Goal: Task Accomplishment & Management: Complete application form

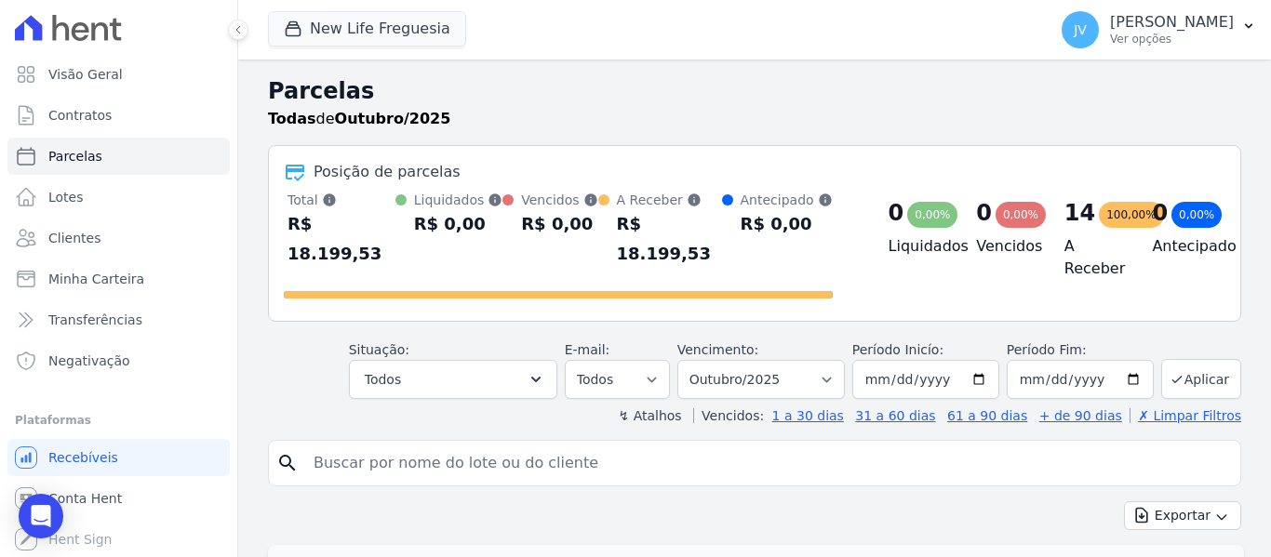
select select
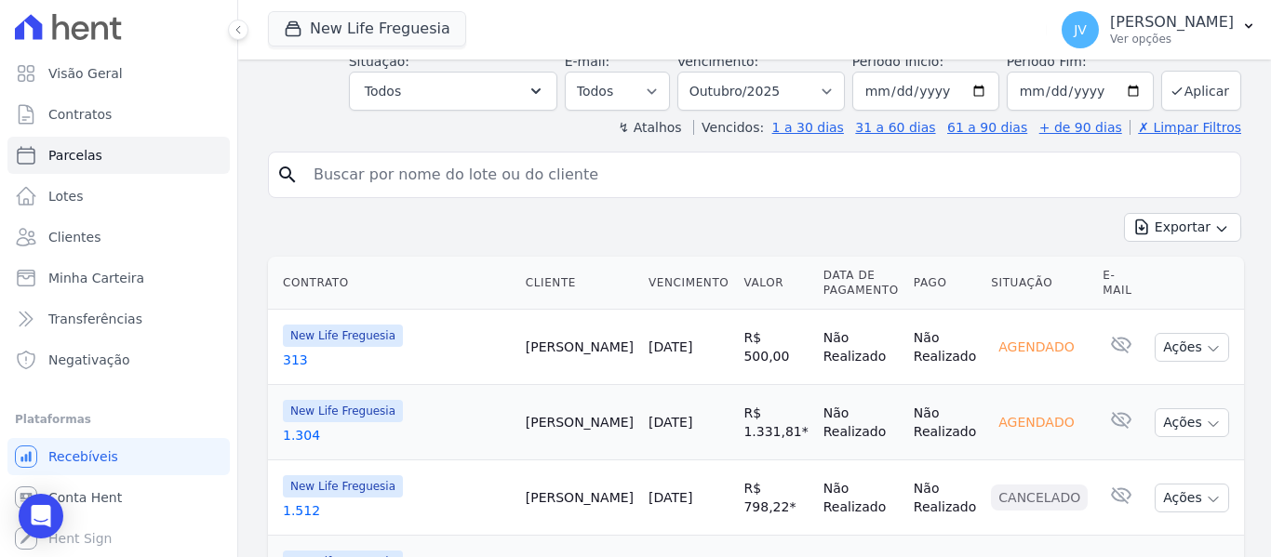
scroll to position [279, 0]
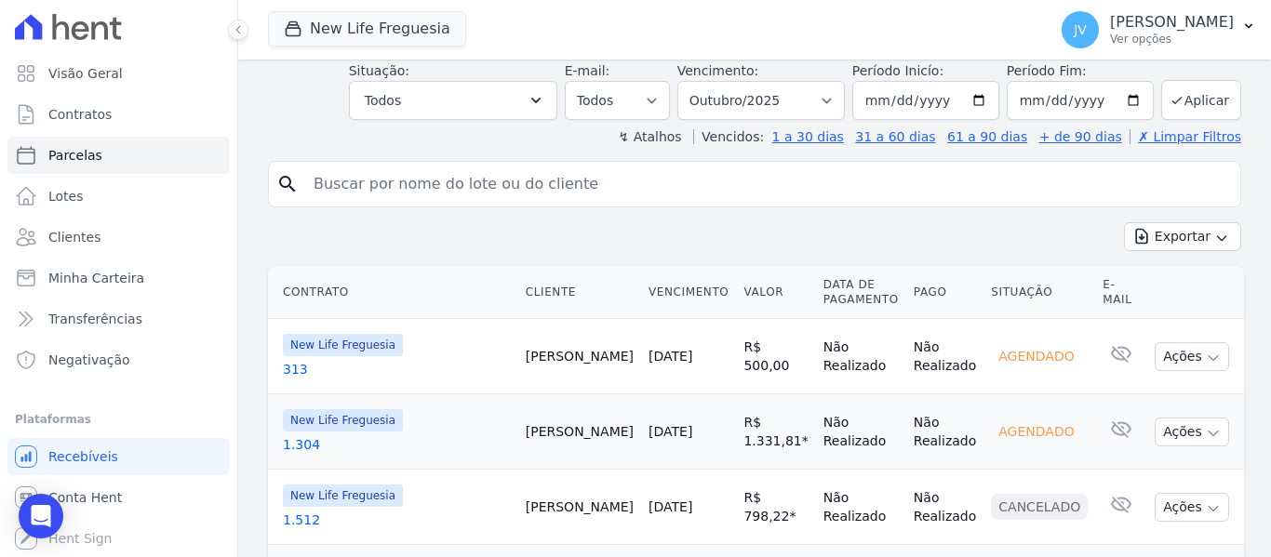
click at [692, 349] on link "[DATE]" at bounding box center [670, 356] width 44 height 15
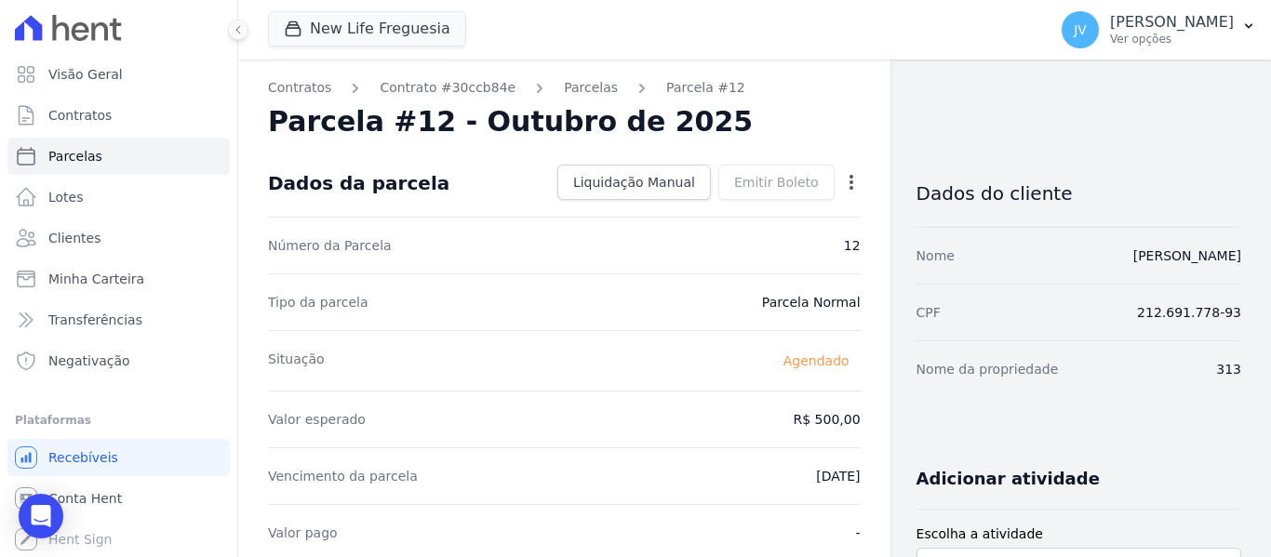
click at [580, 87] on link "Parcelas" at bounding box center [591, 88] width 54 height 20
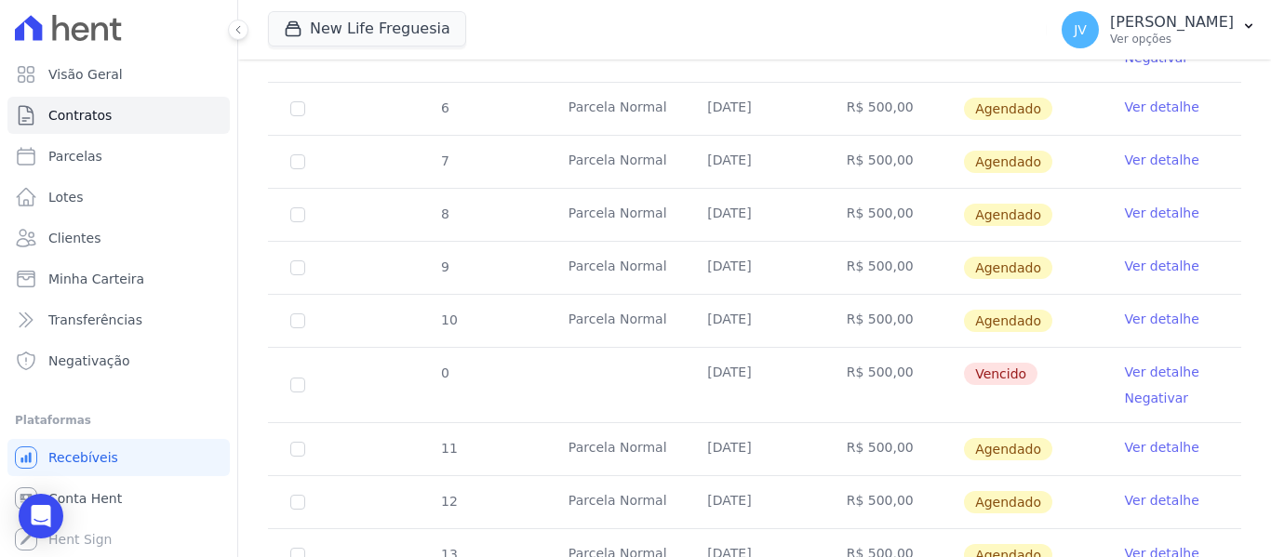
scroll to position [651, 0]
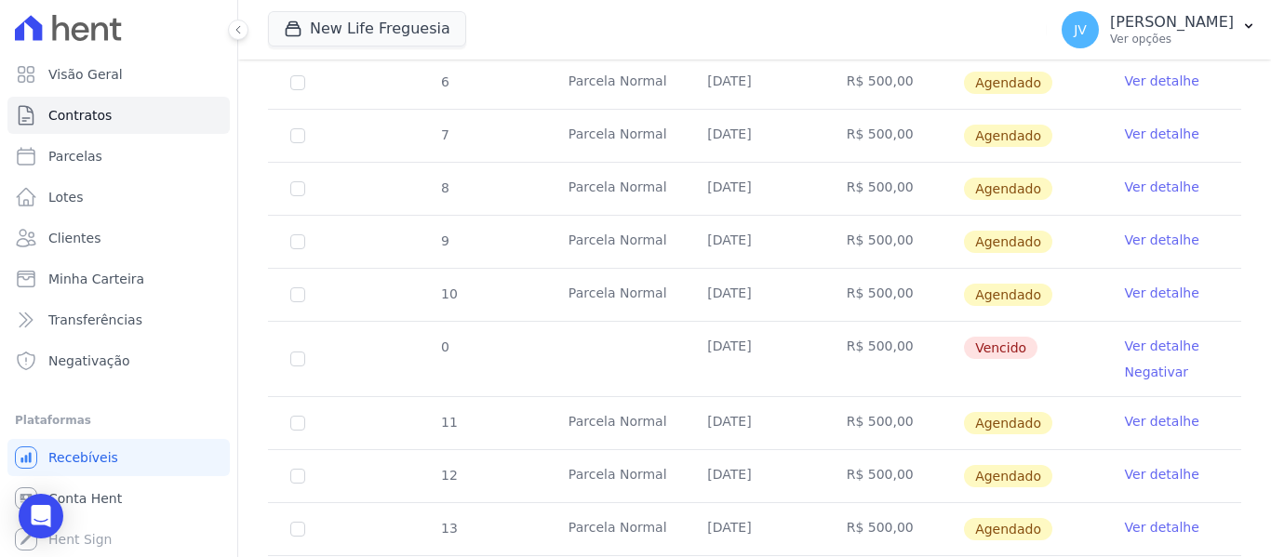
click at [1152, 465] on link "Ver detalhe" at bounding box center [1162, 474] width 74 height 19
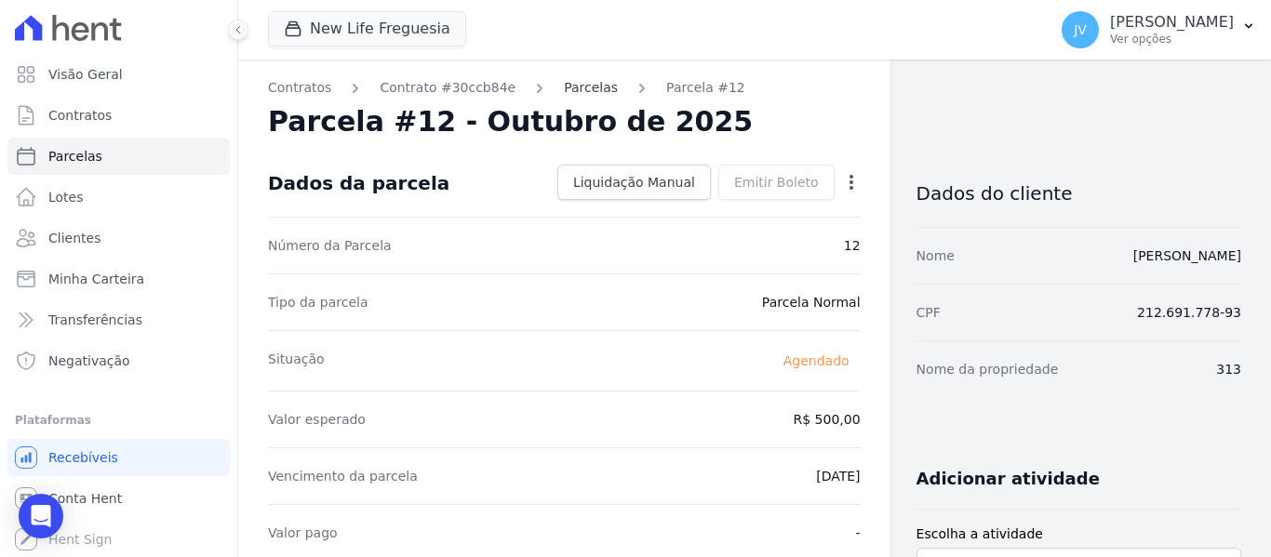
click at [580, 90] on link "Parcelas" at bounding box center [591, 88] width 54 height 20
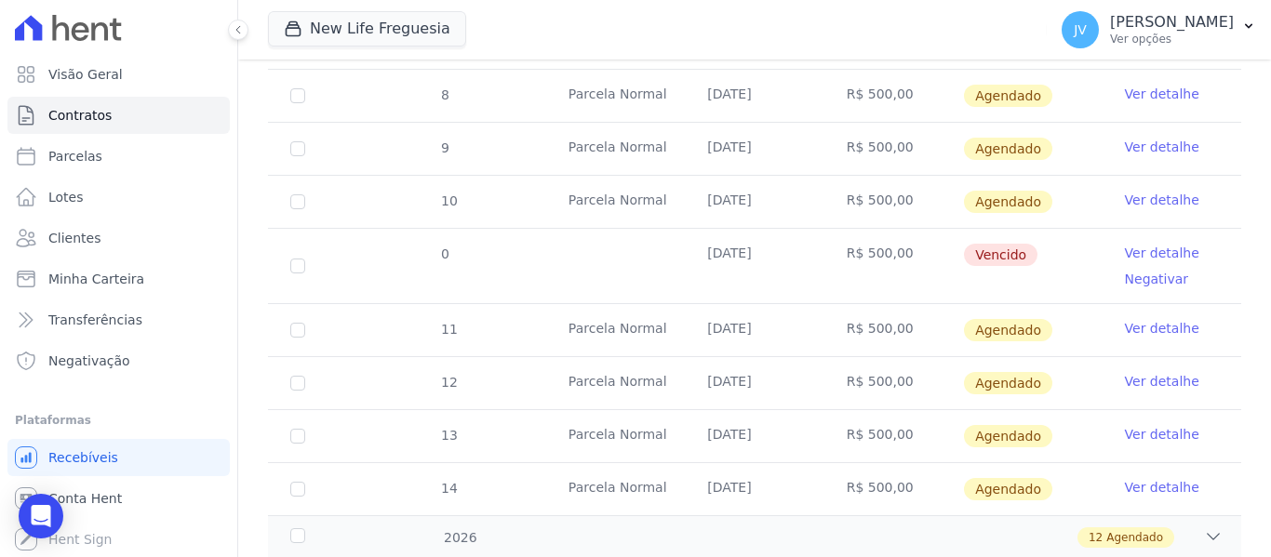
scroll to position [831, 0]
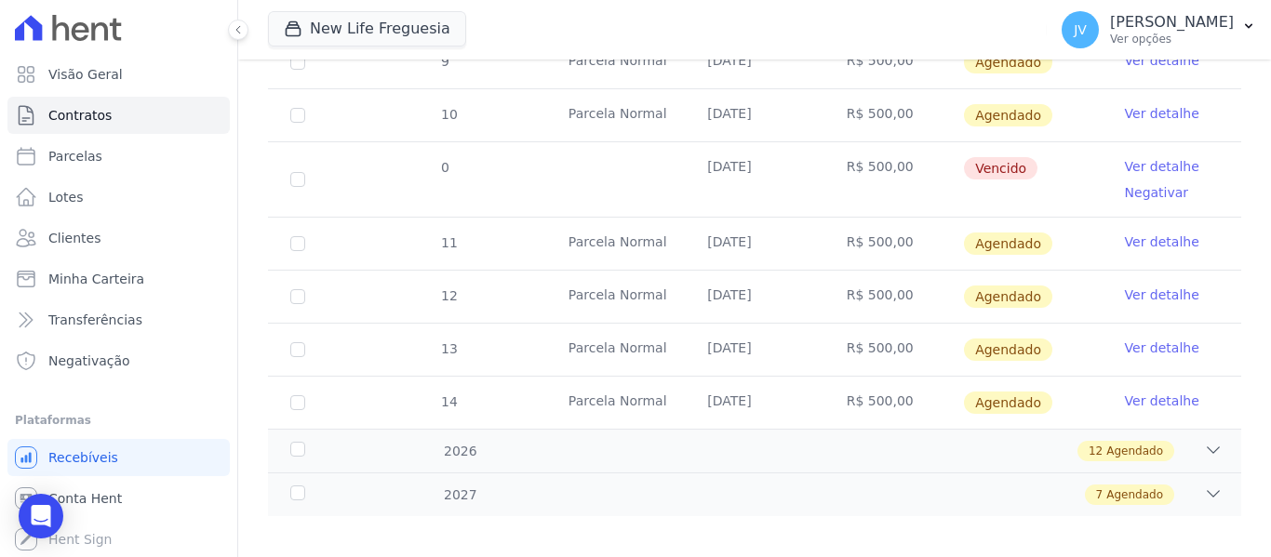
click at [1163, 286] on link "Ver detalhe" at bounding box center [1162, 295] width 74 height 19
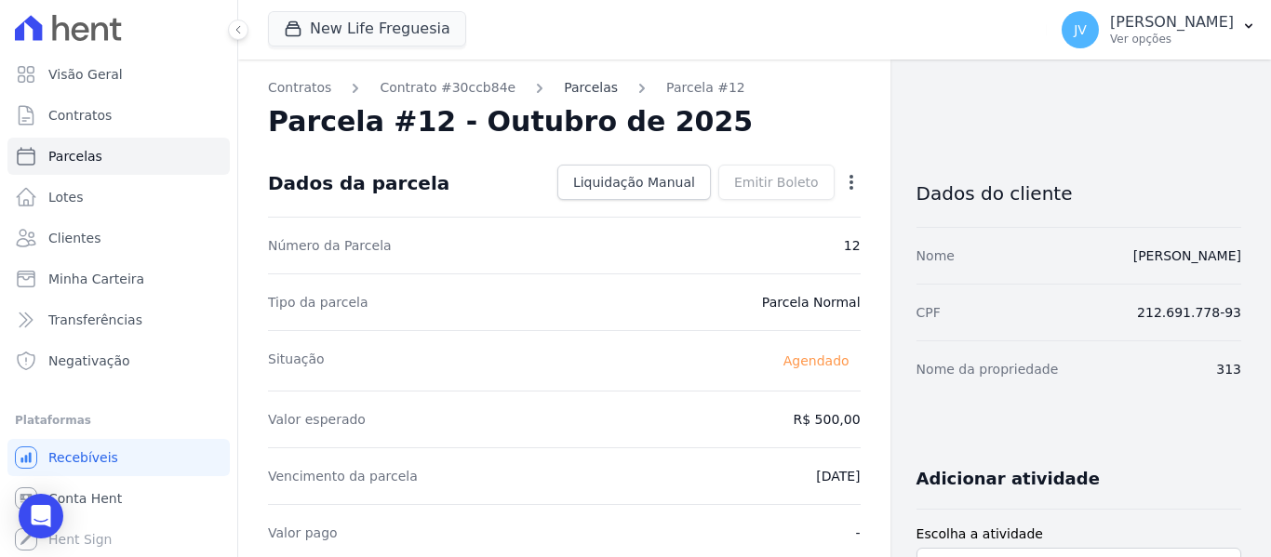
click at [580, 87] on link "Parcelas" at bounding box center [591, 88] width 54 height 20
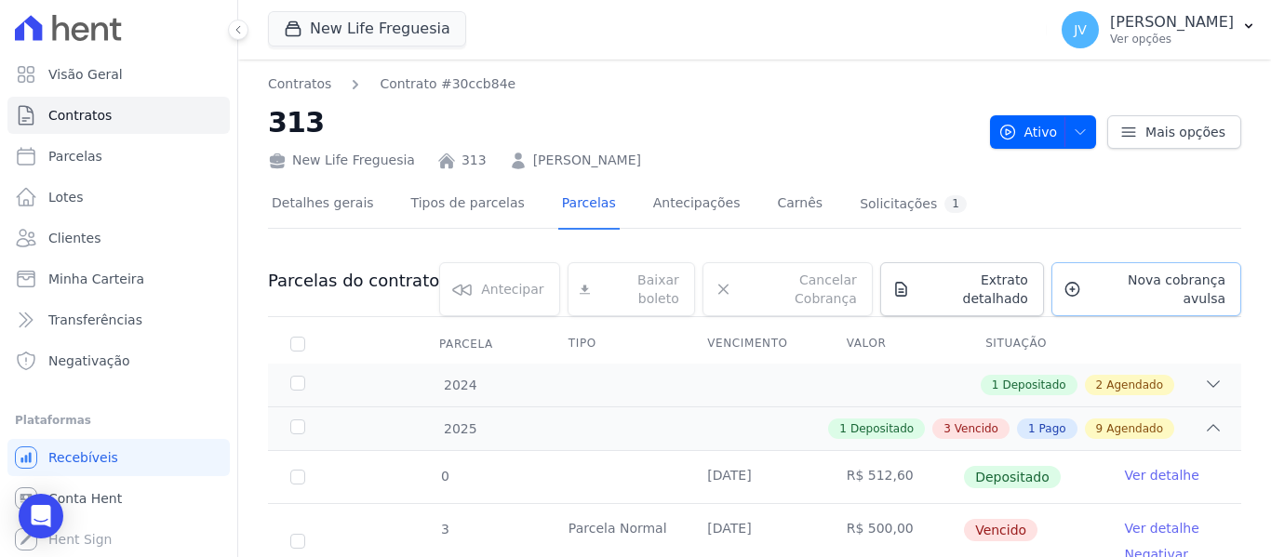
click at [1109, 289] on span "Nova cobrança avulsa" at bounding box center [1156, 289] width 137 height 37
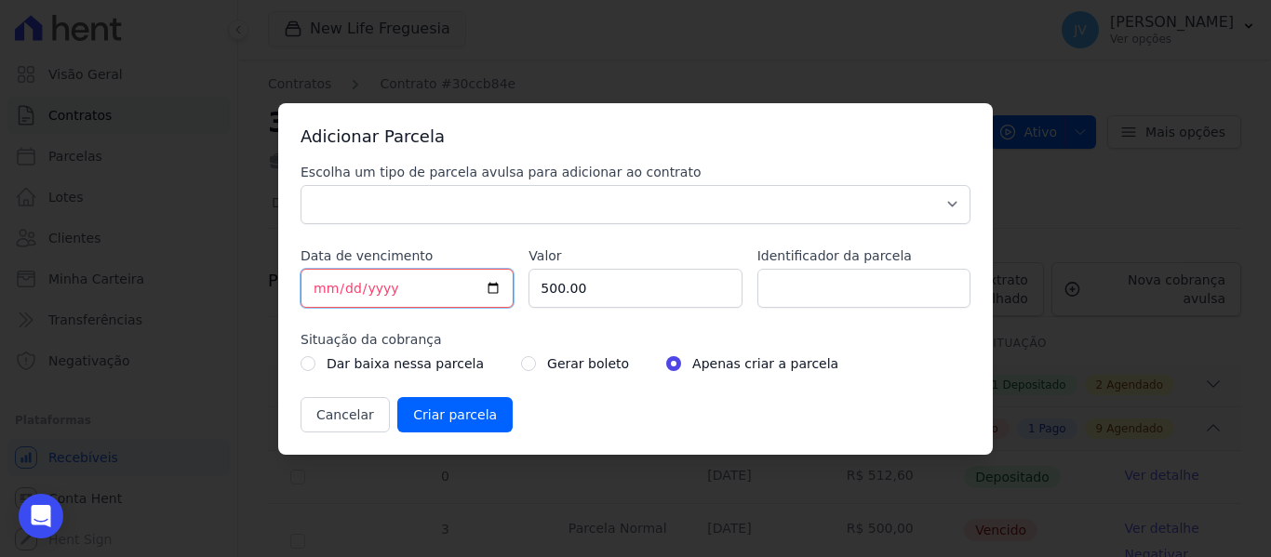
click at [317, 287] on input "[DATE]" at bounding box center [406, 288] width 213 height 39
type input "[DATE]"
click at [414, 206] on select "Parcela Normal Sinal Caução Intercalada Chaves Pré Chaves Pós Chaves Taxas Quit…" at bounding box center [635, 204] width 670 height 39
select select "standard"
click at [300, 185] on select "Parcela Normal Sinal Caução Intercalada Chaves Pré Chaves Pós Chaves Taxas Quit…" at bounding box center [635, 204] width 670 height 39
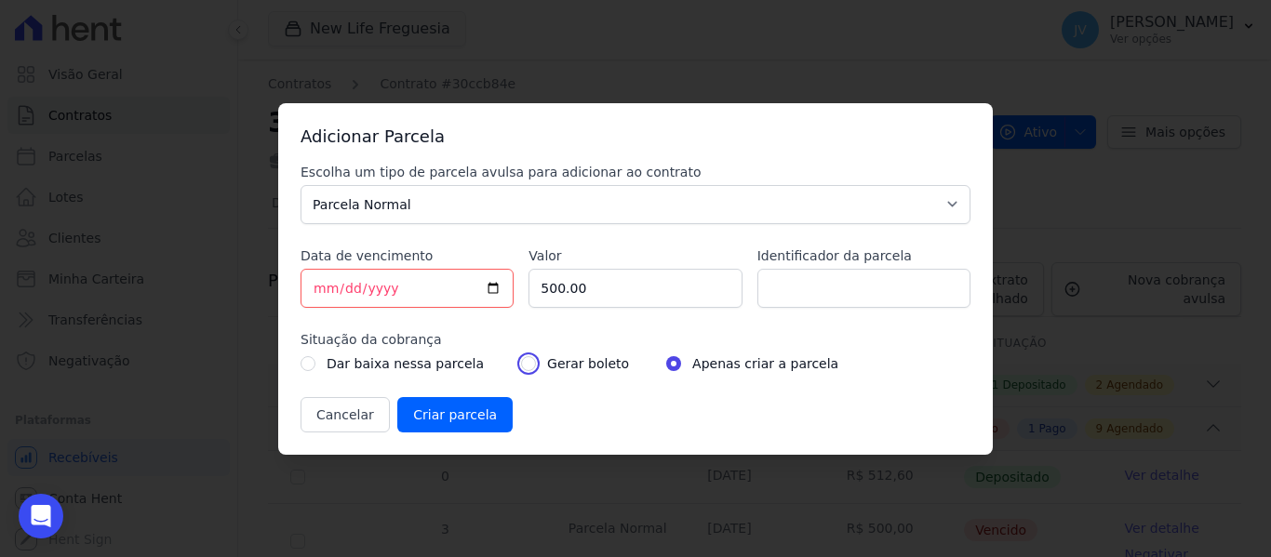
click at [521, 364] on input "radio" at bounding box center [528, 363] width 15 height 15
radio input "true"
click at [467, 406] on input "Criar parcela" at bounding box center [454, 414] width 115 height 35
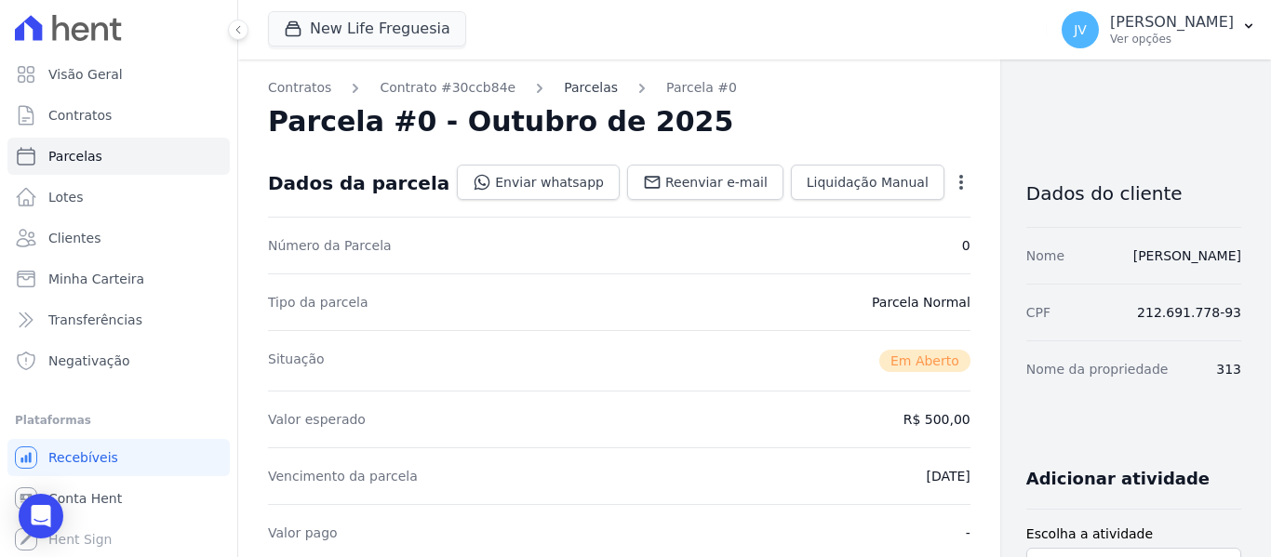
click at [577, 83] on link "Parcelas" at bounding box center [591, 88] width 54 height 20
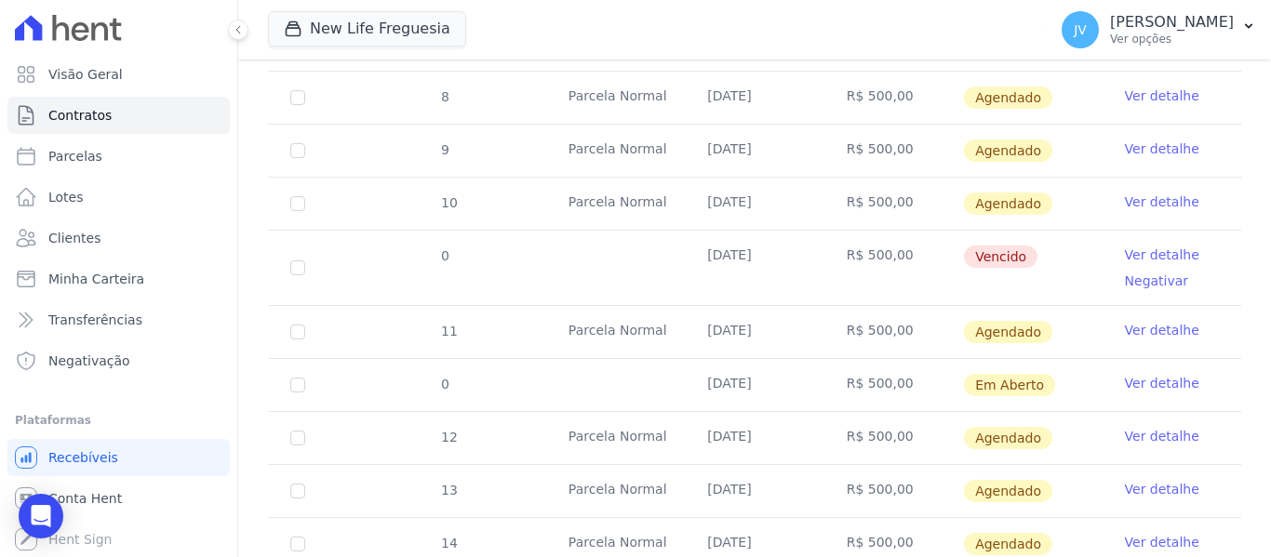
scroll to position [744, 0]
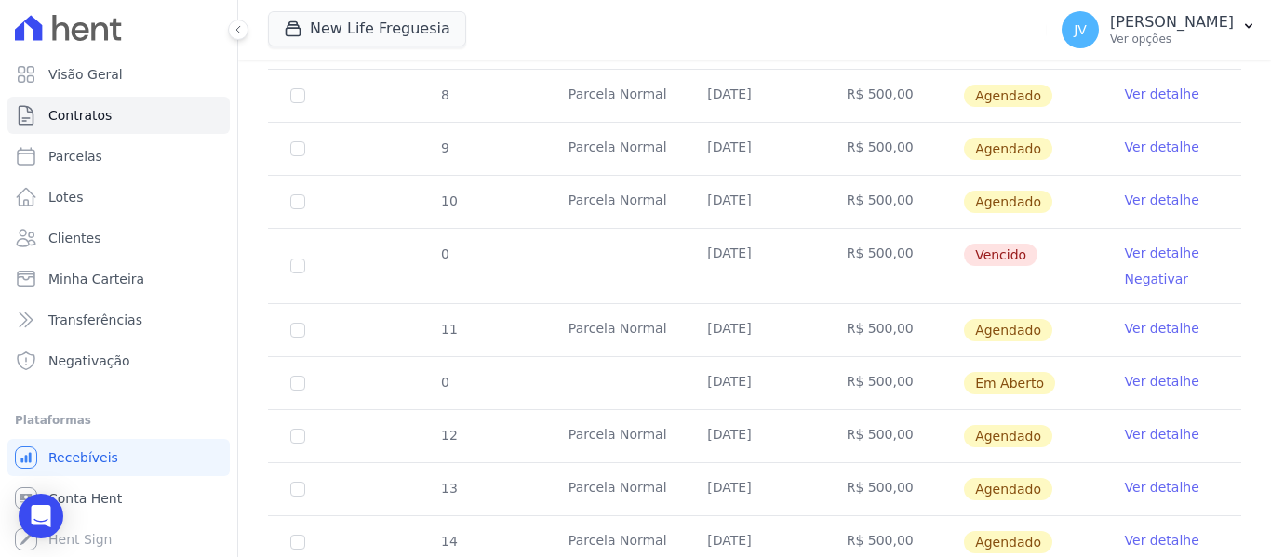
click at [1143, 372] on link "Ver detalhe" at bounding box center [1162, 381] width 74 height 19
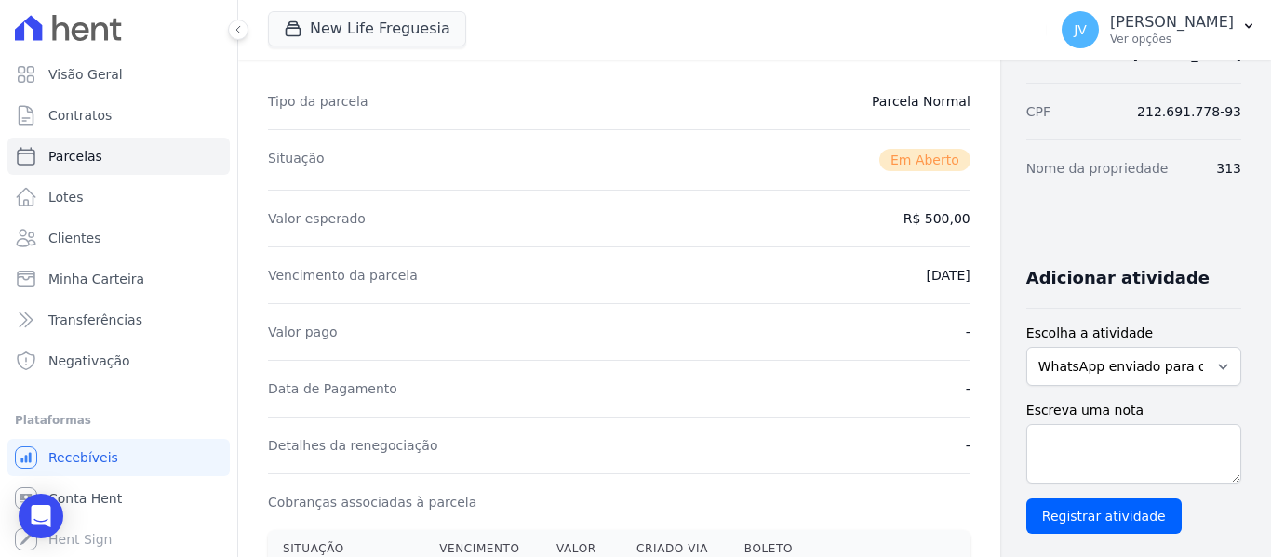
scroll to position [372, 0]
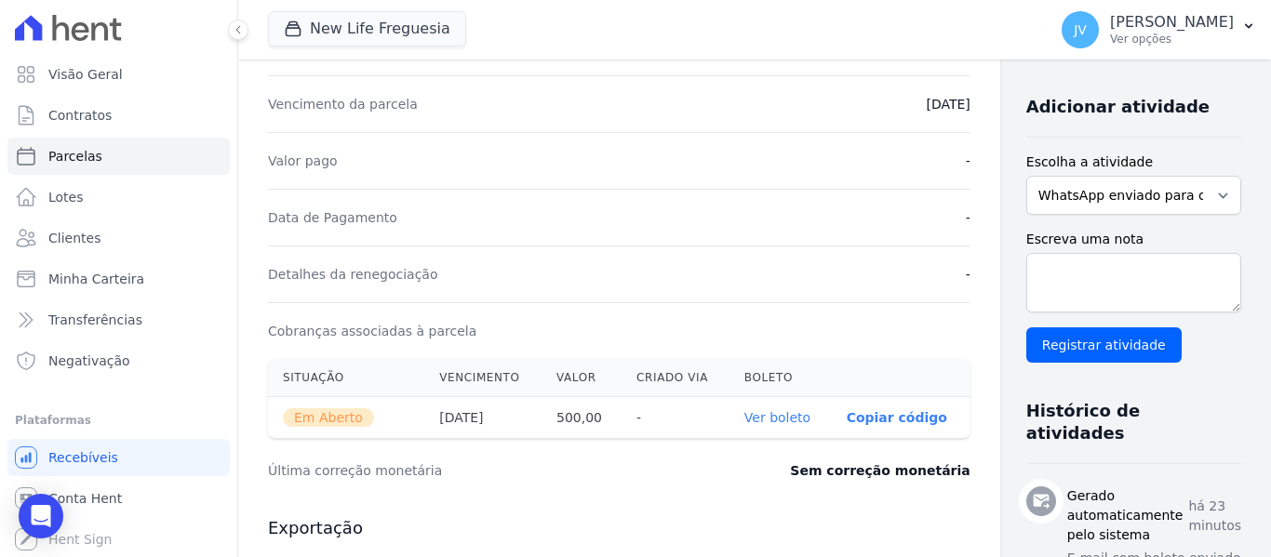
click at [744, 418] on link "Ver boleto" at bounding box center [777, 417] width 66 height 15
